Goal: Information Seeking & Learning: Learn about a topic

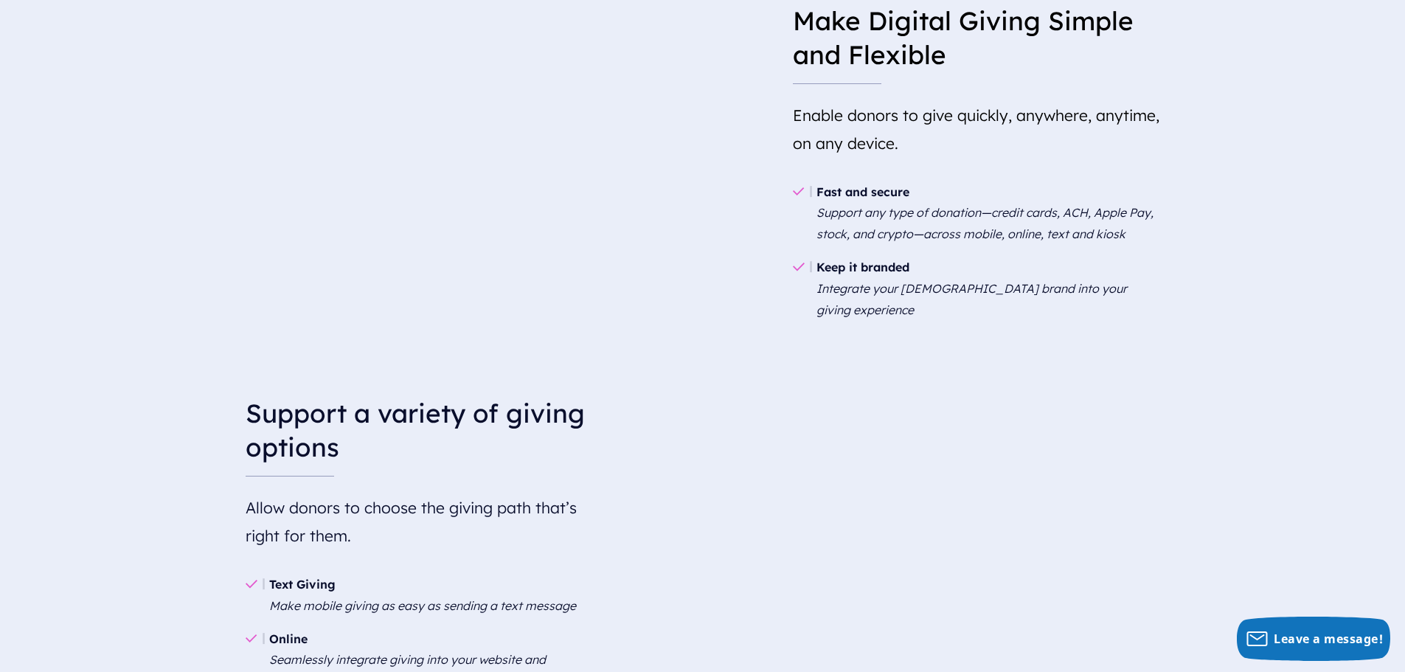
scroll to position [1533, 0]
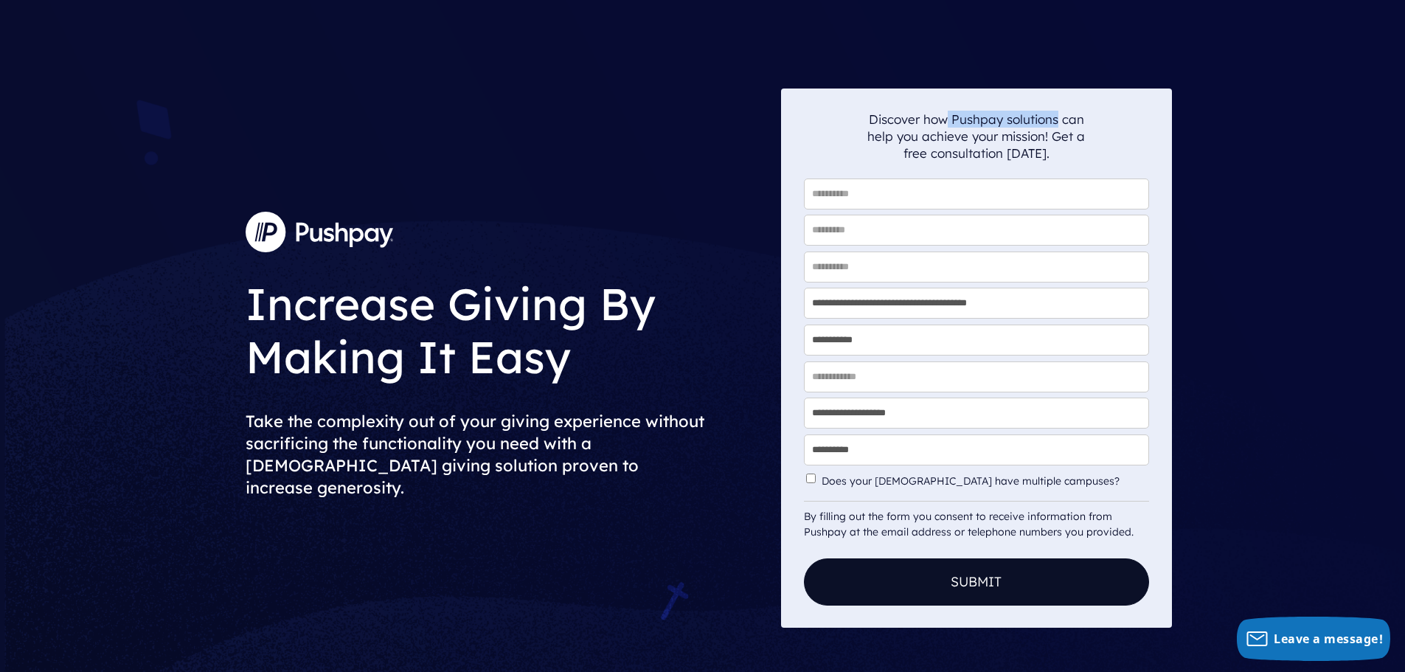
drag, startPoint x: 946, startPoint y: 118, endPoint x: 1055, endPoint y: 115, distance: 109.9
click at [1055, 115] on p "Discover how Pushpay solutions can help you achieve your mission! Get a free co…" at bounding box center [976, 136] width 218 height 51
copy p "Pushpay solutions"
